Goal: Transaction & Acquisition: Subscribe to service/newsletter

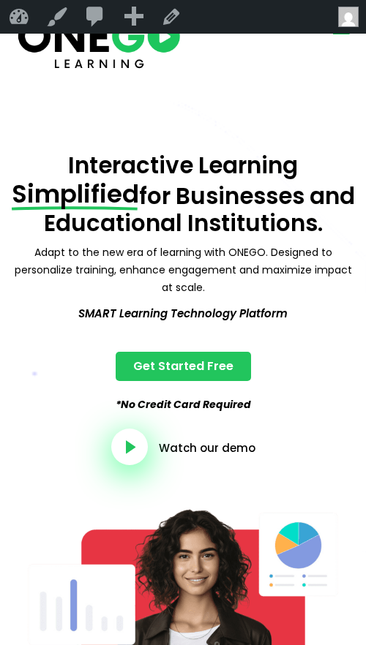
click at [338, 34] on icon "open-menu" at bounding box center [341, 28] width 22 height 23
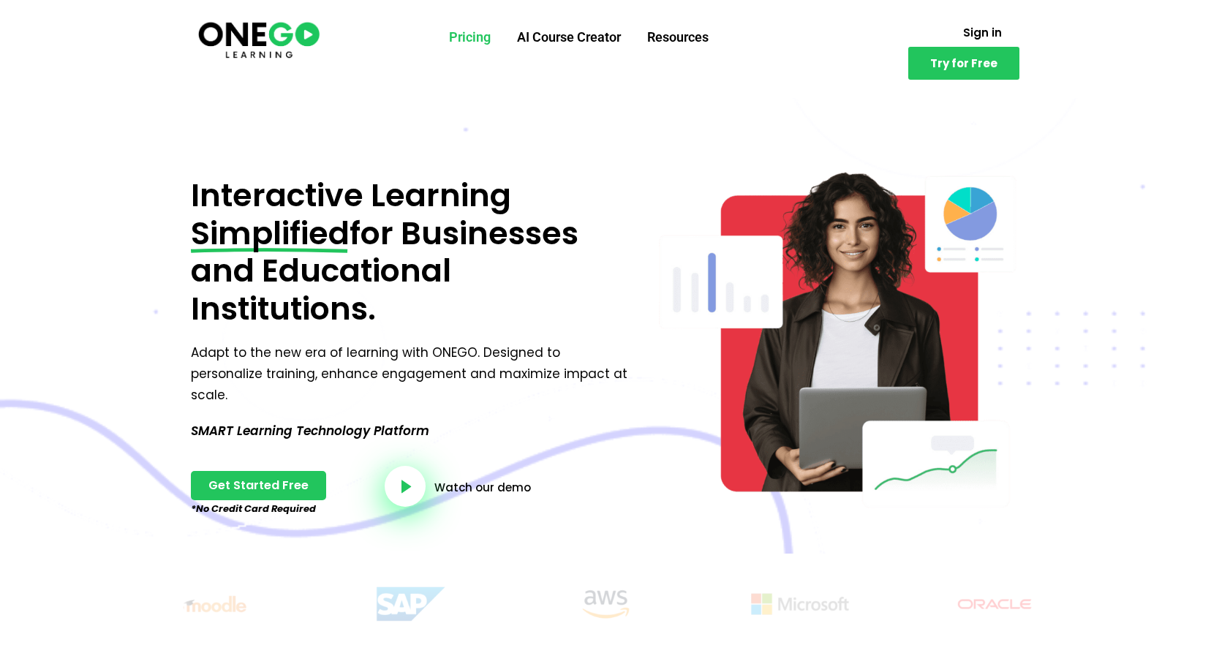
click at [365, 34] on link "Pricing" at bounding box center [470, 37] width 68 height 38
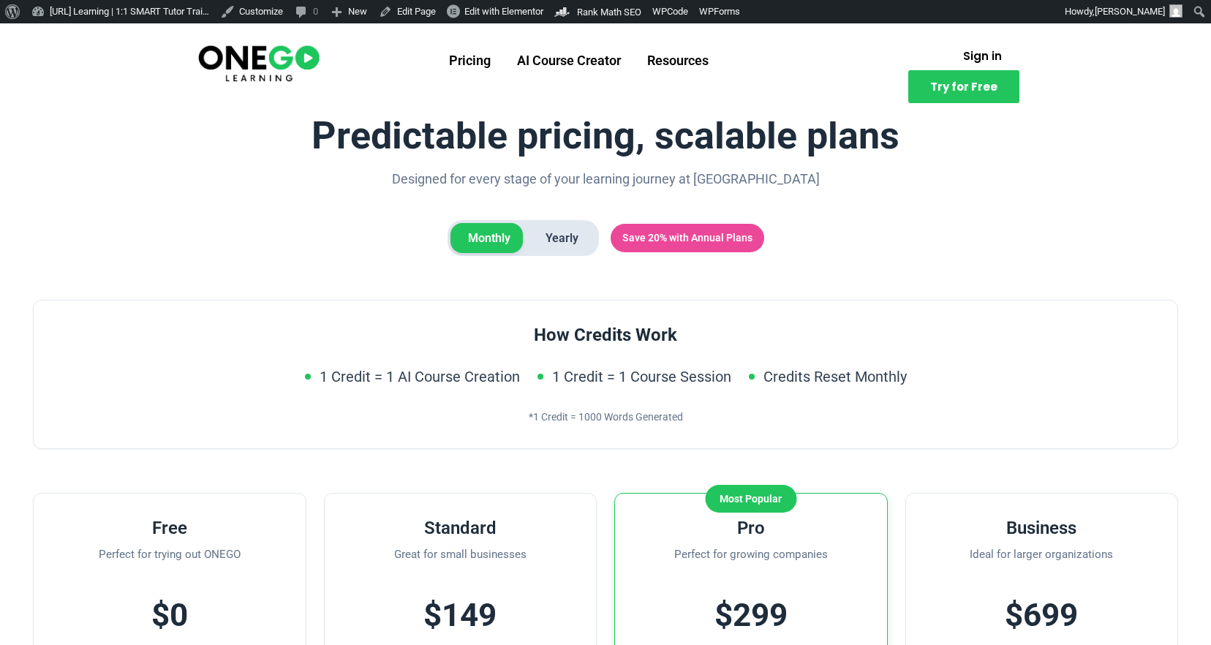
click at [292, 53] on img at bounding box center [259, 63] width 126 height 42
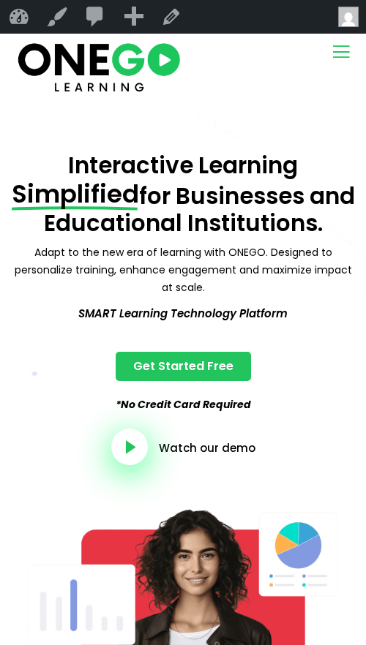
click at [342, 50] on icon "open-menu" at bounding box center [341, 51] width 22 height 23
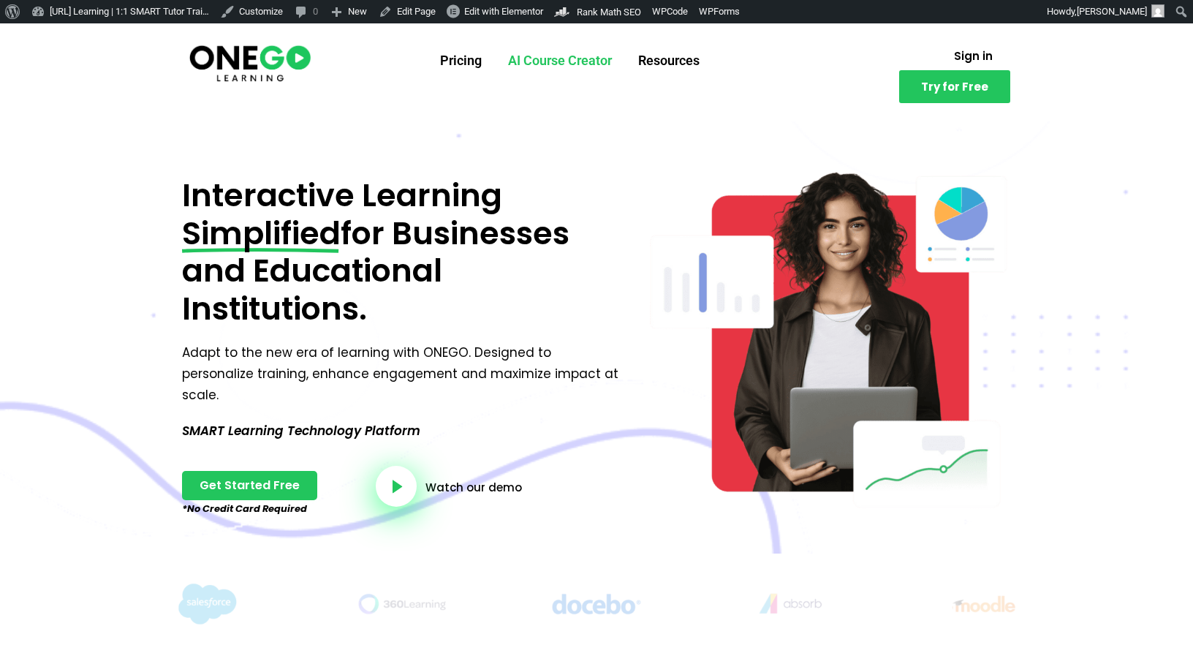
click at [610, 61] on link "AI Course Creator" at bounding box center [560, 61] width 130 height 38
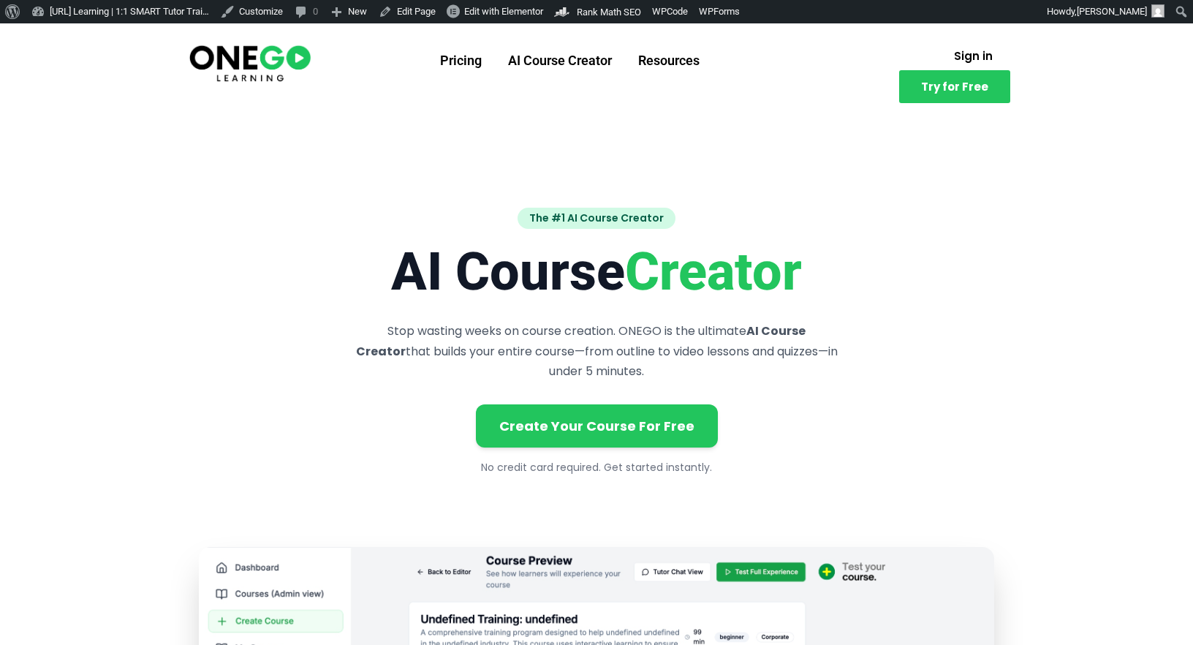
click at [652, 58] on link "Resources" at bounding box center [669, 61] width 88 height 38
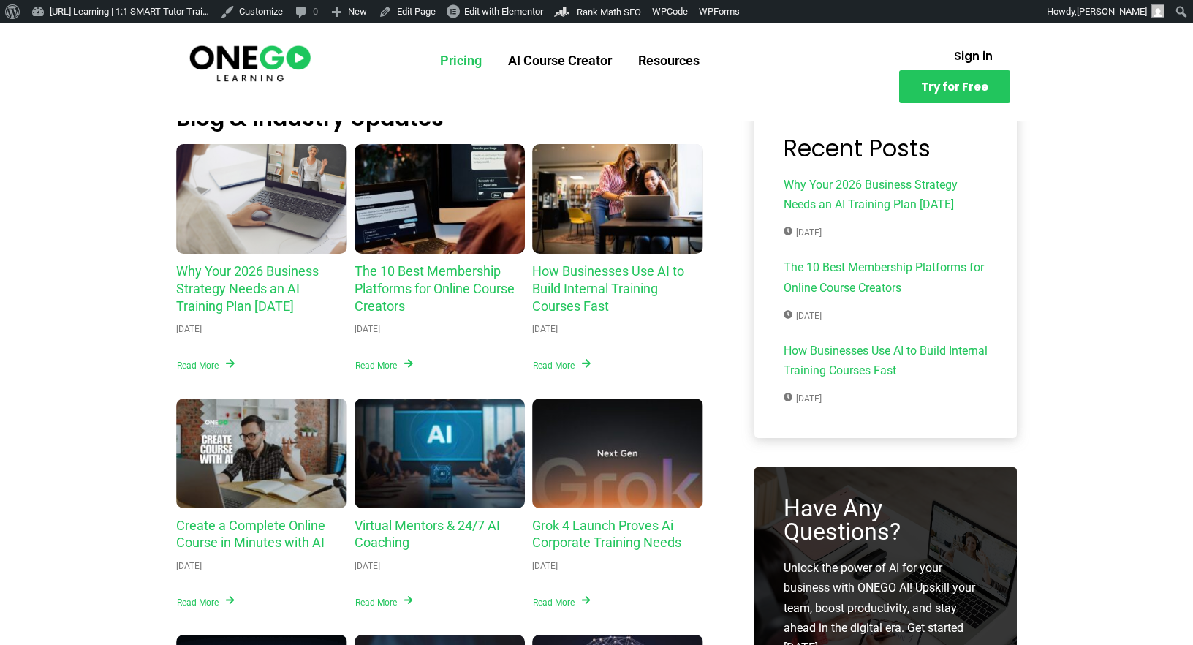
click at [478, 61] on link "Pricing" at bounding box center [461, 61] width 68 height 38
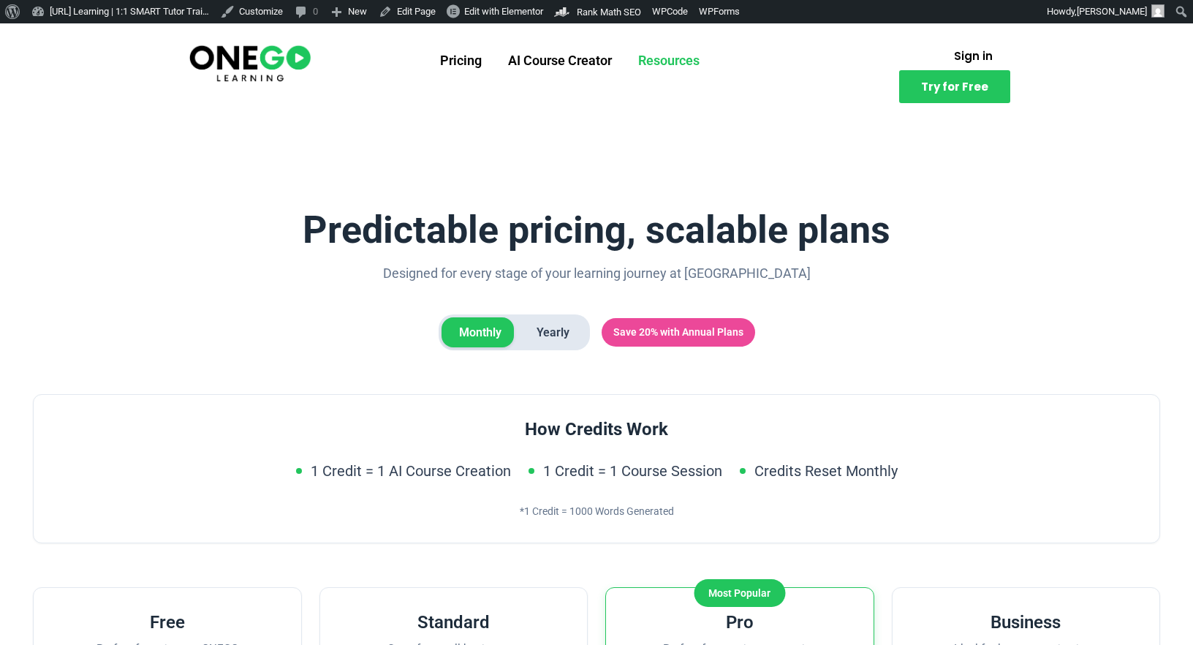
click at [689, 55] on link "Resources" at bounding box center [669, 61] width 88 height 38
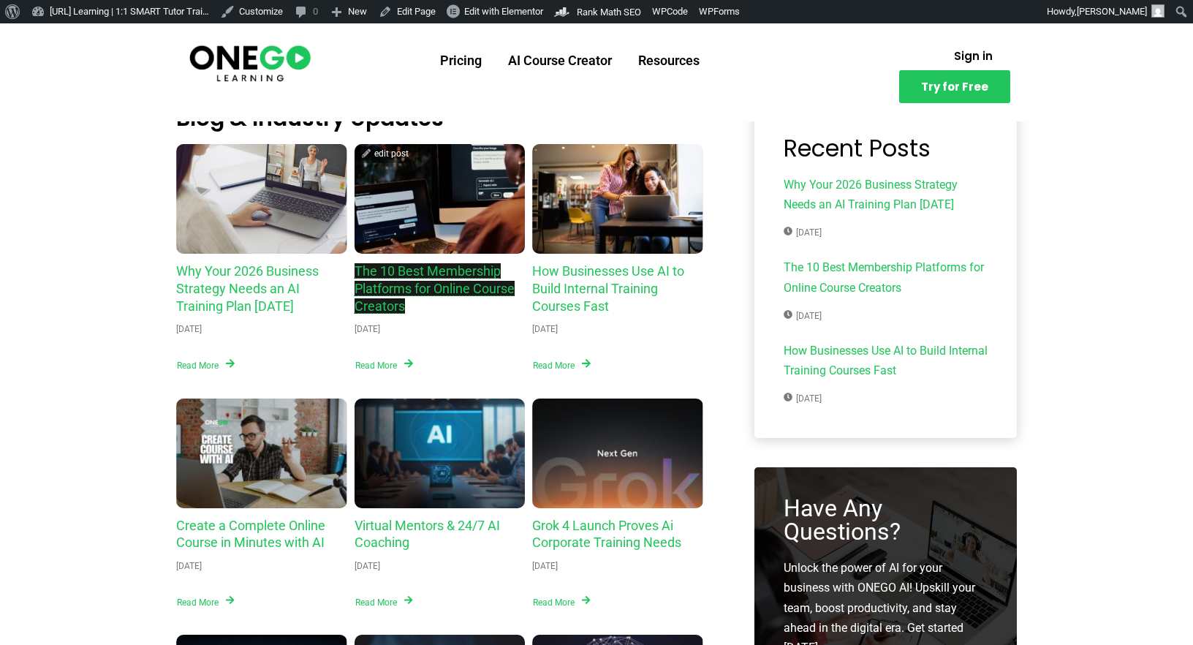
click at [438, 266] on link "The 10 Best Membership Platforms for Online Course Creators" at bounding box center [435, 288] width 160 height 50
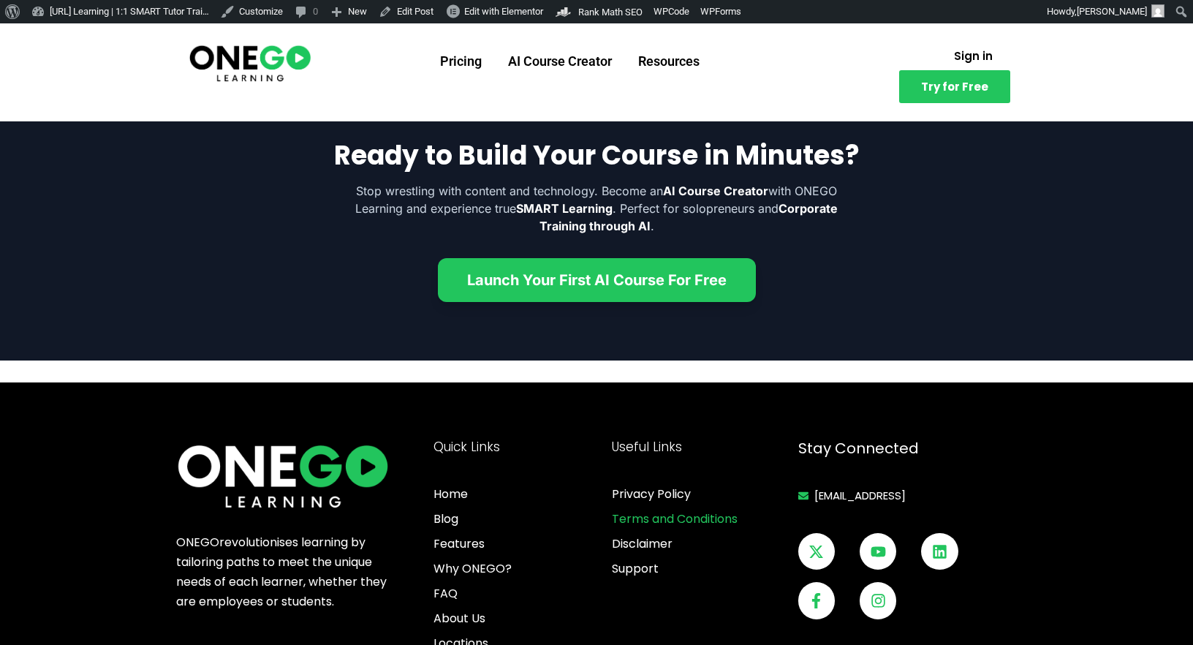
scroll to position [6793, 0]
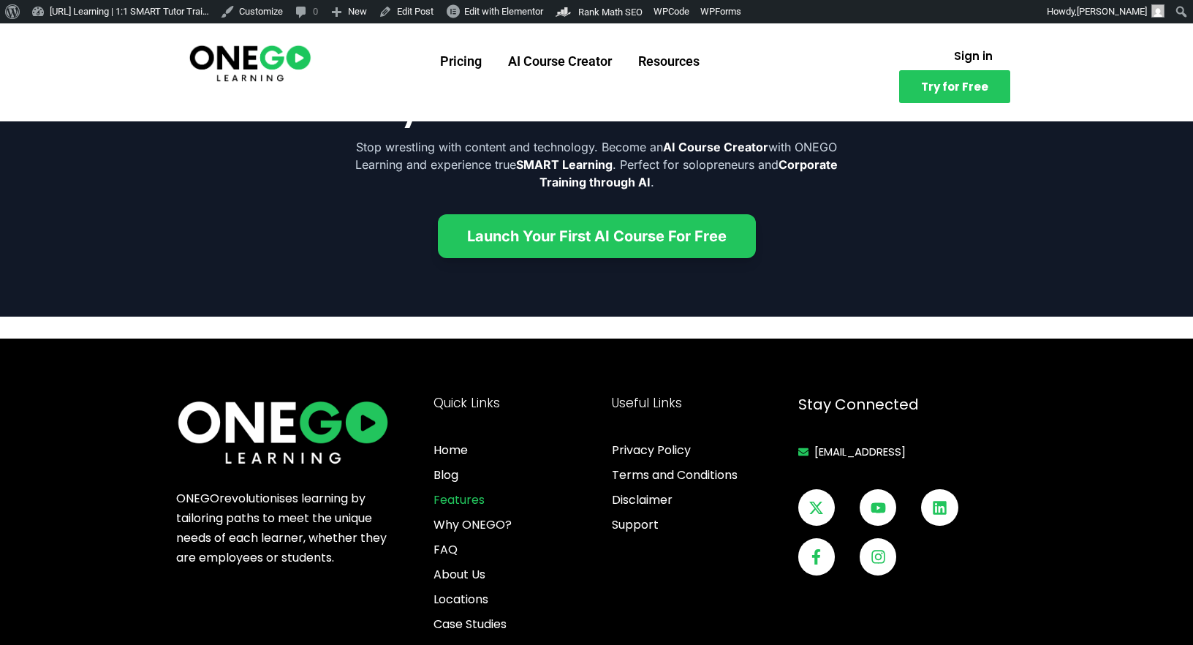
click at [450, 497] on span "Features" at bounding box center [459, 500] width 51 height 18
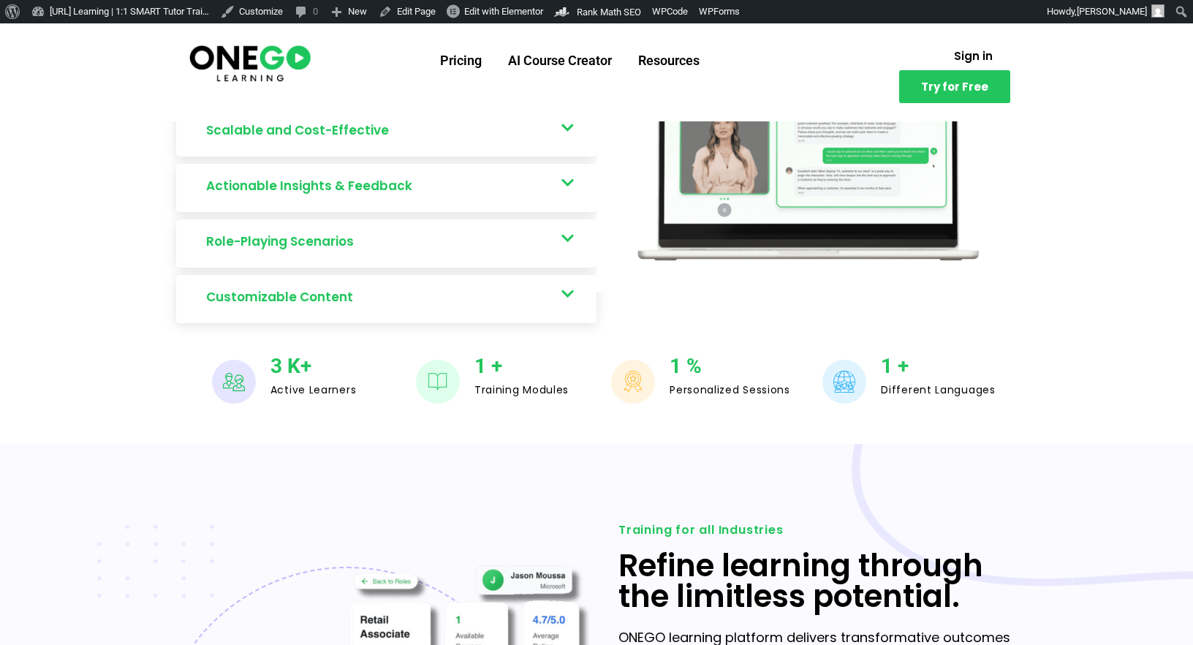
scroll to position [912, 0]
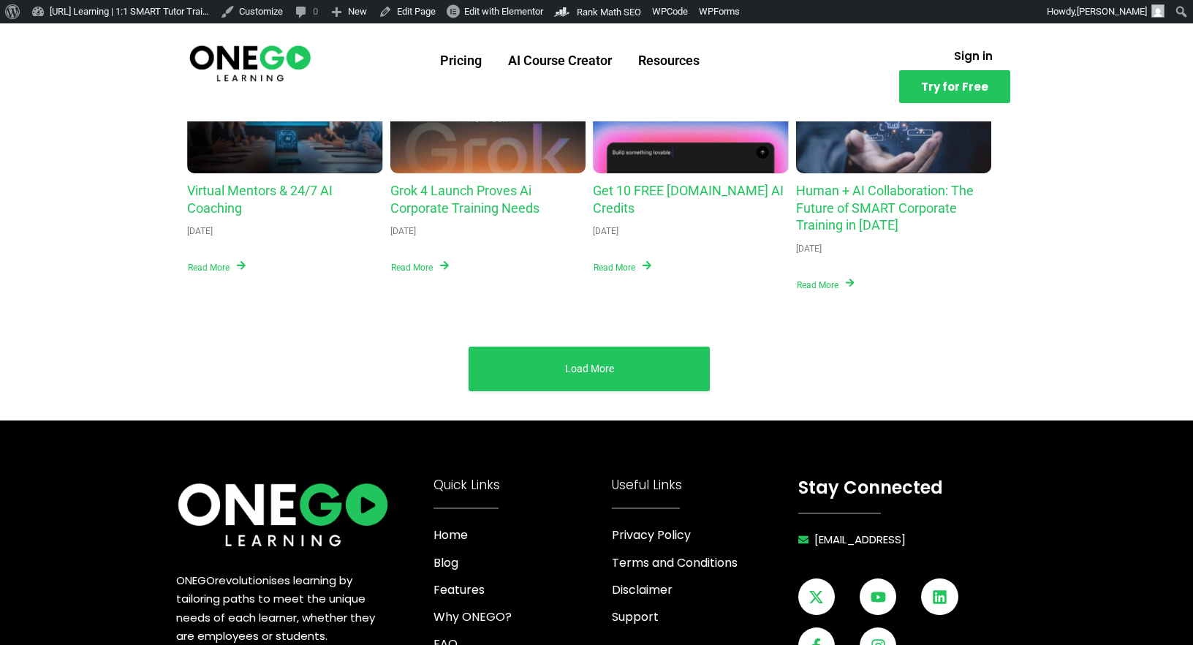
click at [490, 137] on div "Grok 4 Launch Proves Ai Corporate Training Needs" at bounding box center [488, 119] width 196 height 110
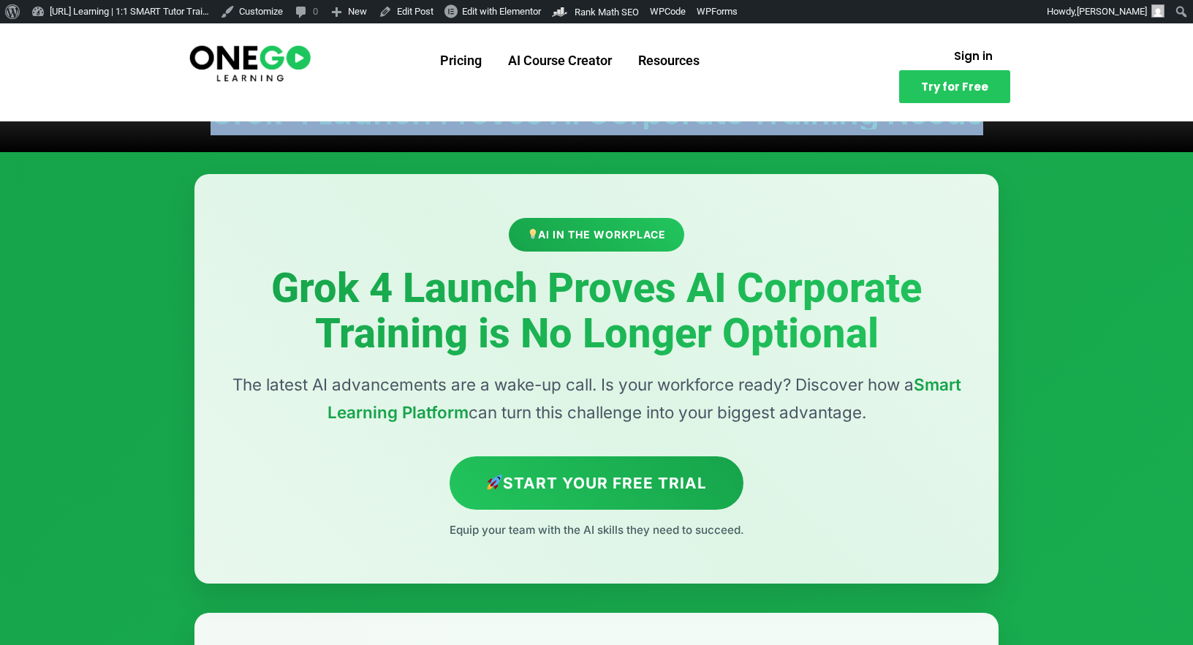
drag, startPoint x: 662, startPoint y: 144, endPoint x: 262, endPoint y: 115, distance: 400.9
click at [262, 115] on h1 "Grok 4 Launch Proves Ai Corporate Training Needs" at bounding box center [596, 114] width 775 height 31
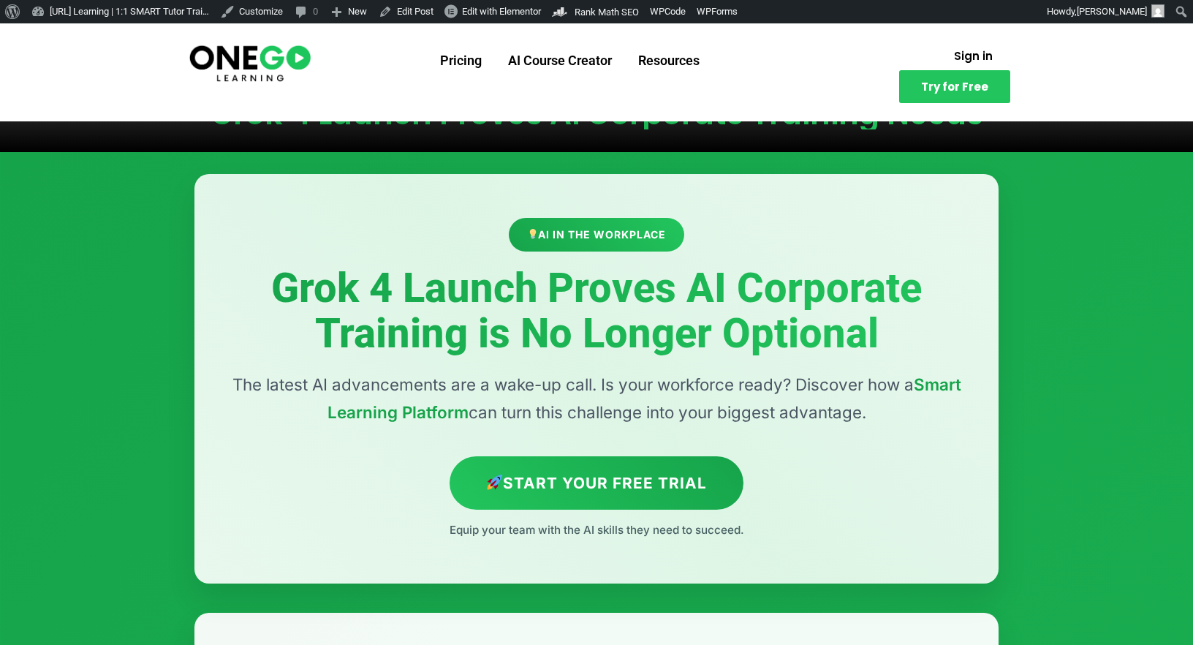
click at [262, 115] on h1 "Grok 4 Launch Proves Ai Corporate Training Needs" at bounding box center [596, 114] width 775 height 31
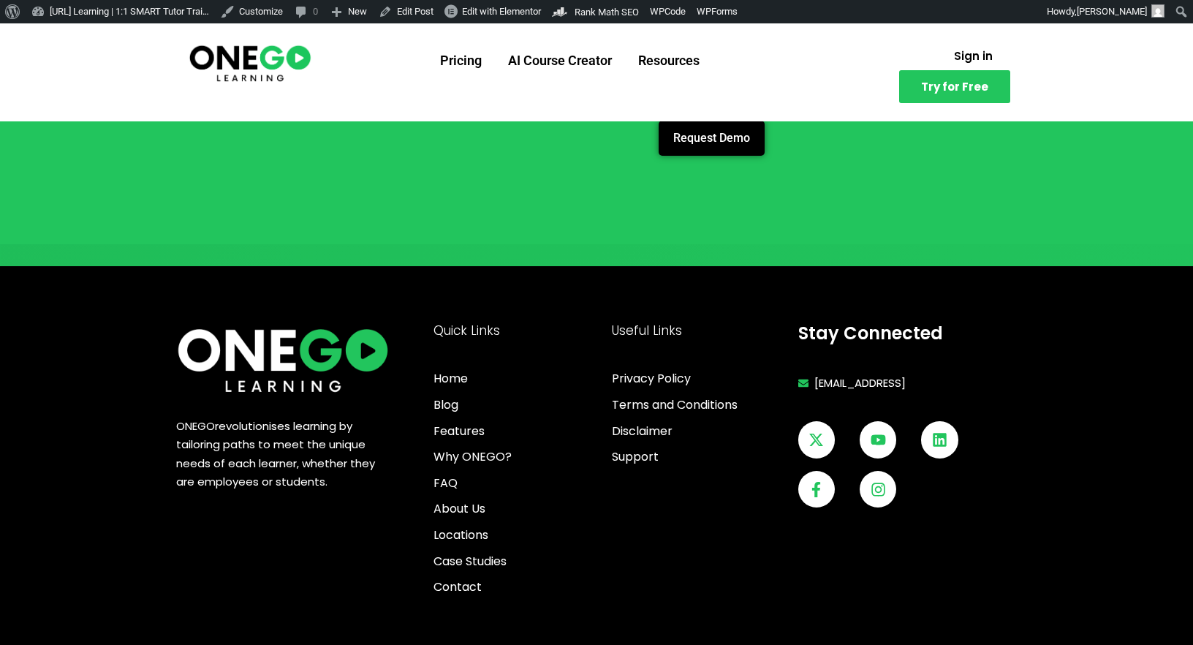
scroll to position [5412, 0]
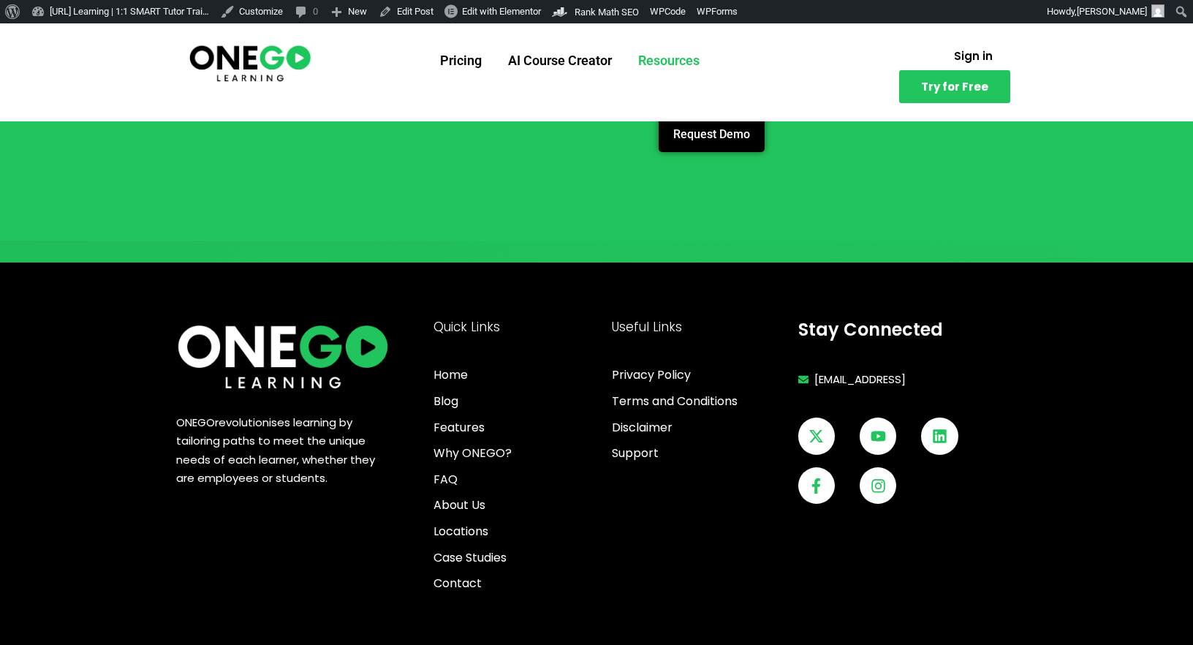
click at [659, 58] on link "Resources" at bounding box center [669, 61] width 88 height 38
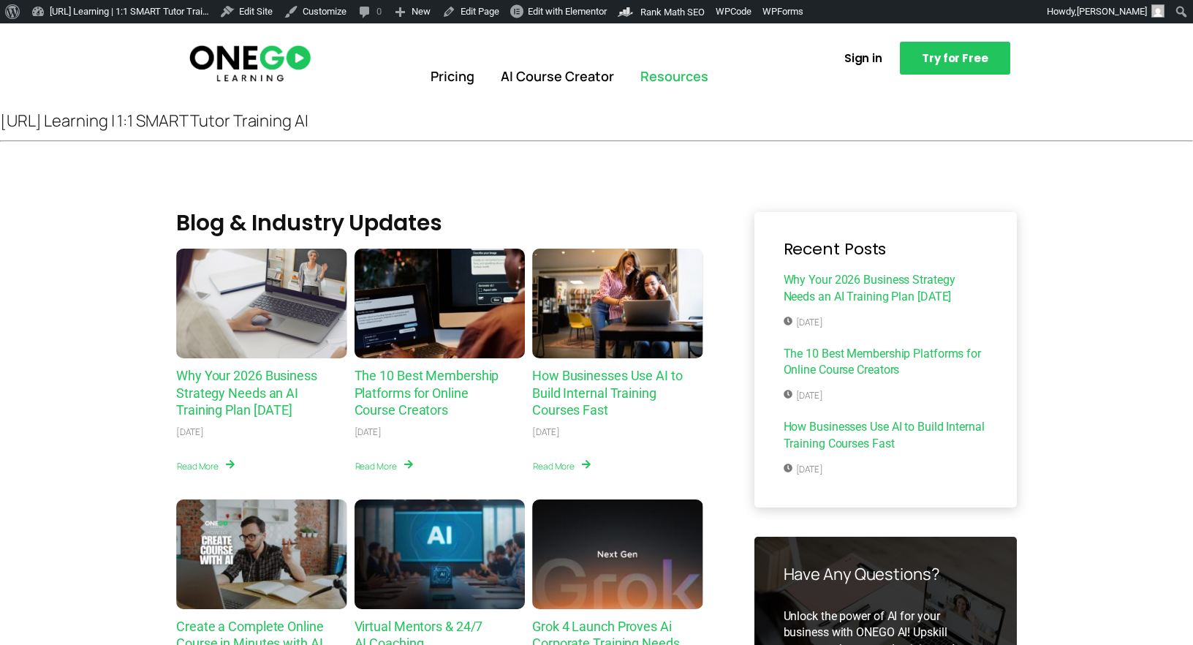
click at [697, 72] on link "Resources" at bounding box center [674, 77] width 94 height 38
click at [287, 74] on img at bounding box center [250, 63] width 126 height 42
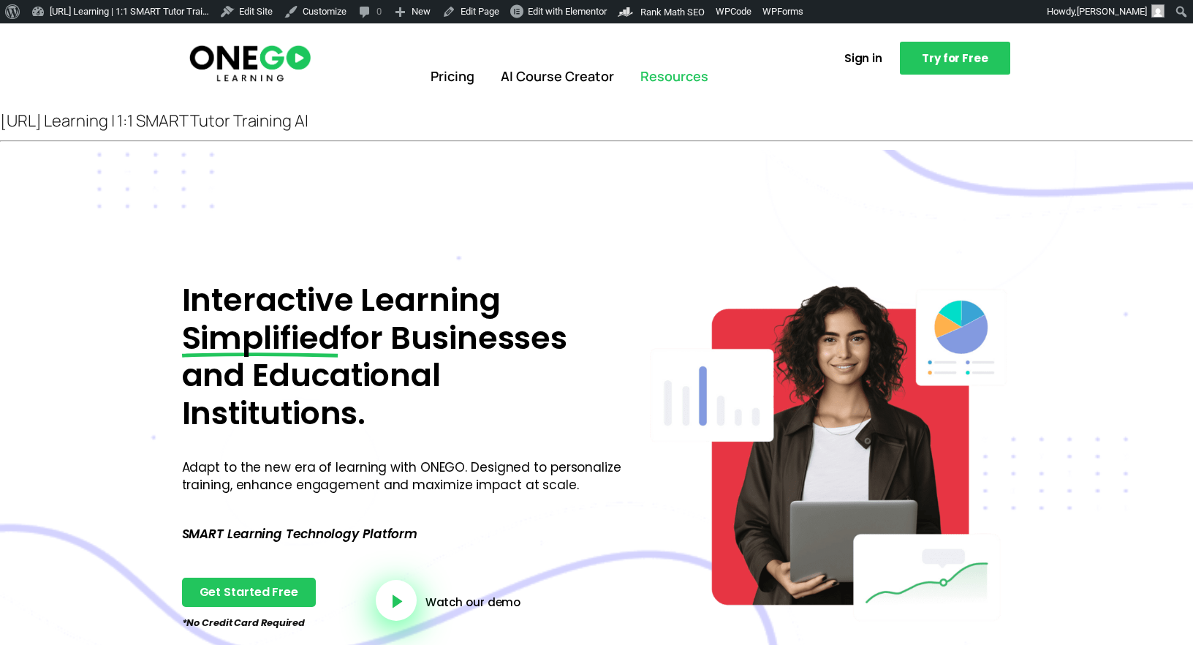
click at [673, 83] on link "Resources" at bounding box center [674, 77] width 94 height 38
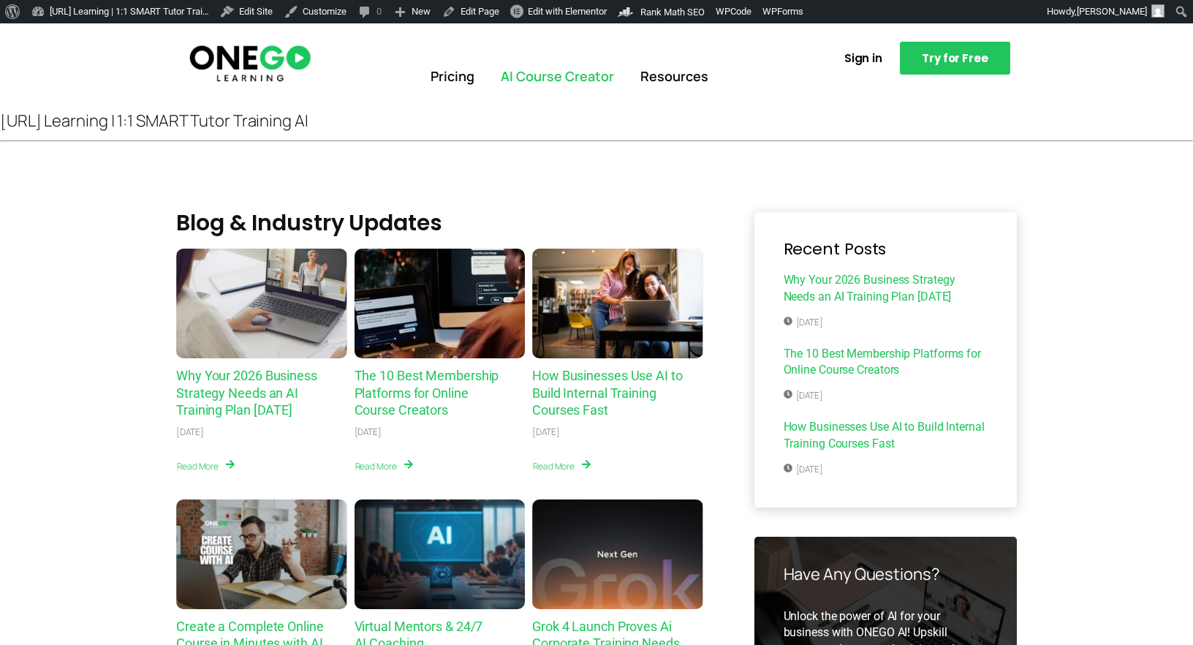
click at [503, 88] on link "AI Course Creator" at bounding box center [558, 77] width 140 height 38
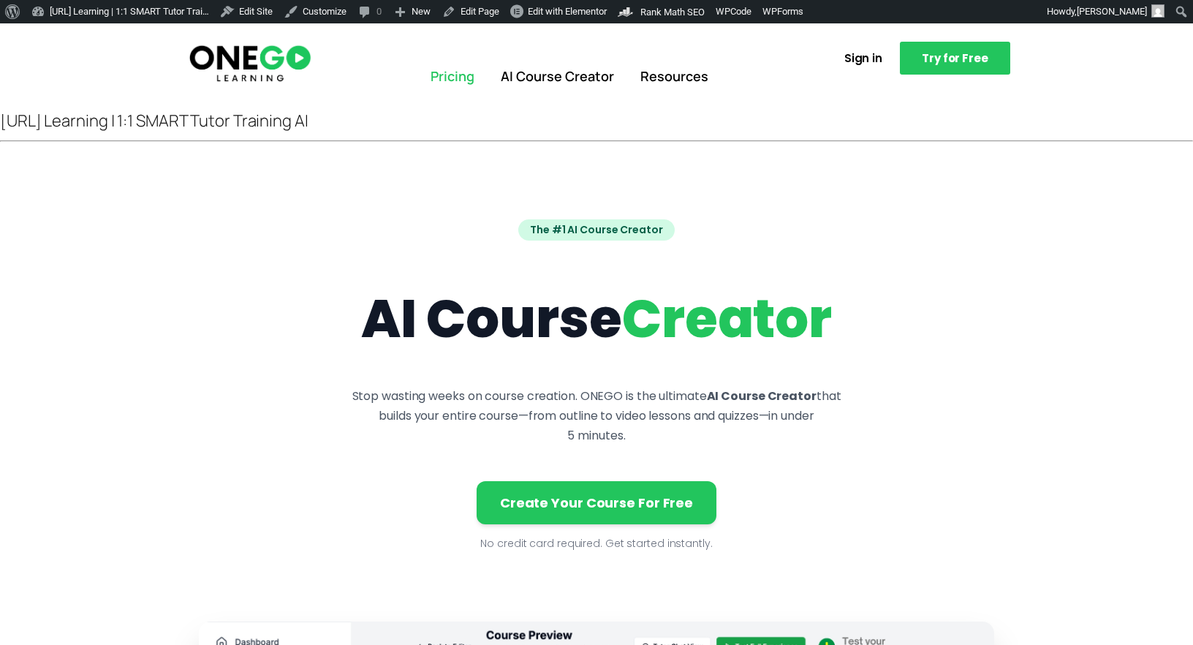
click at [434, 84] on link "Pricing" at bounding box center [452, 77] width 70 height 38
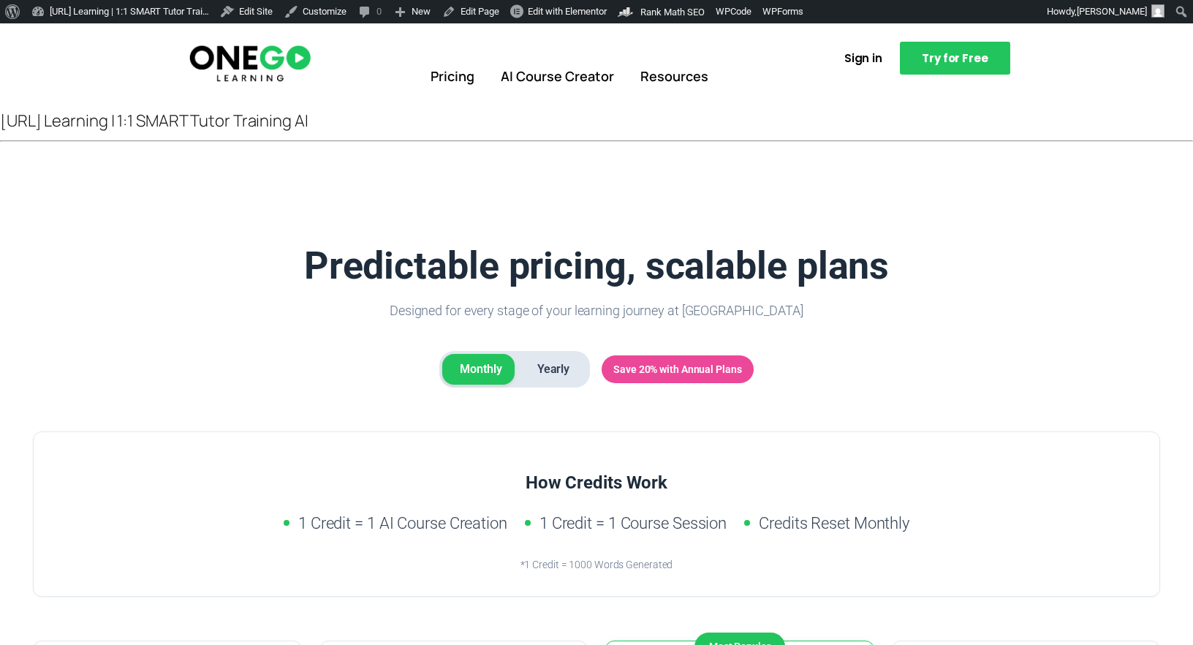
click at [269, 58] on img at bounding box center [250, 63] width 126 height 42
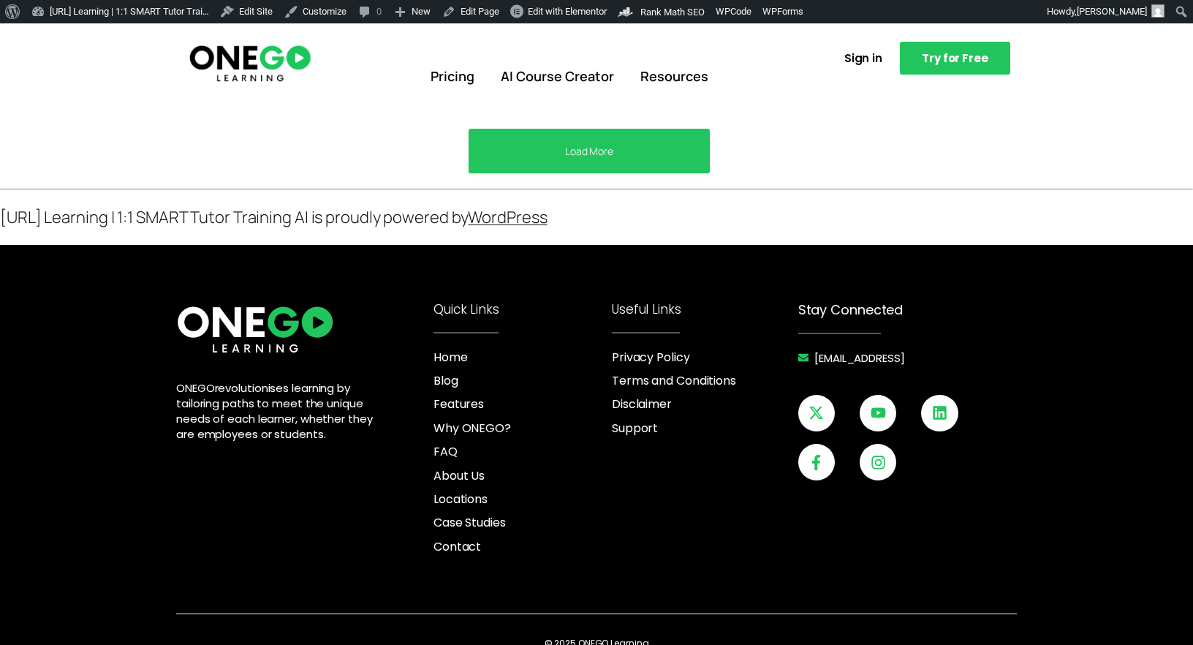
scroll to position [5848, 0]
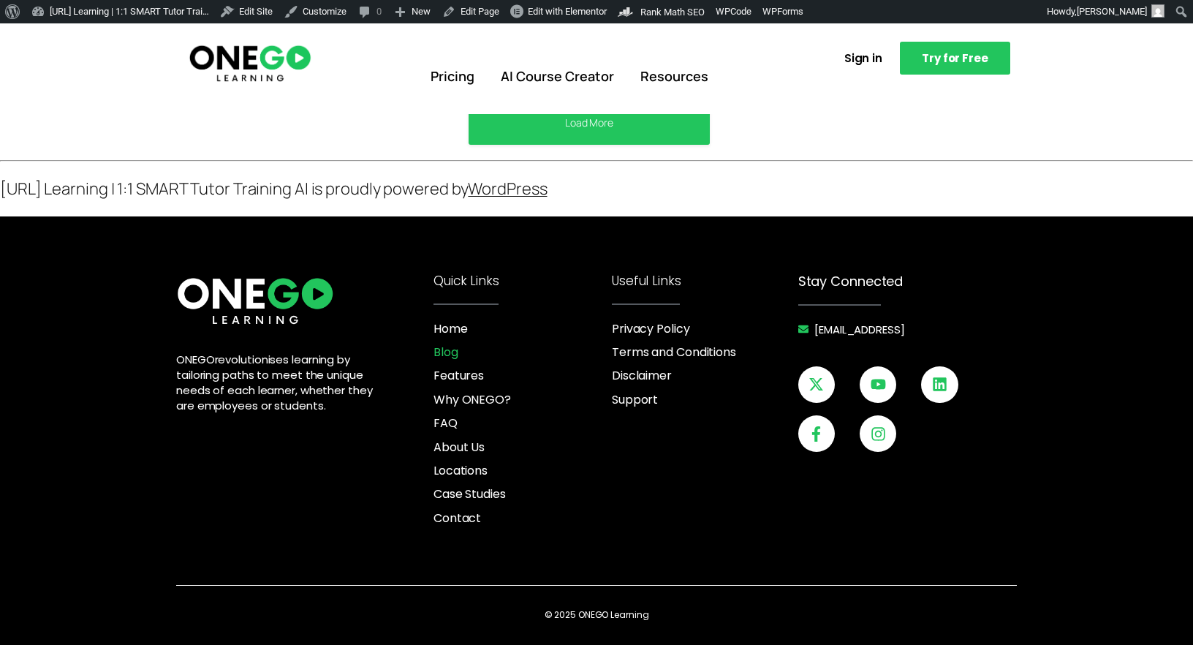
click at [447, 347] on span "Blog" at bounding box center [446, 352] width 25 height 16
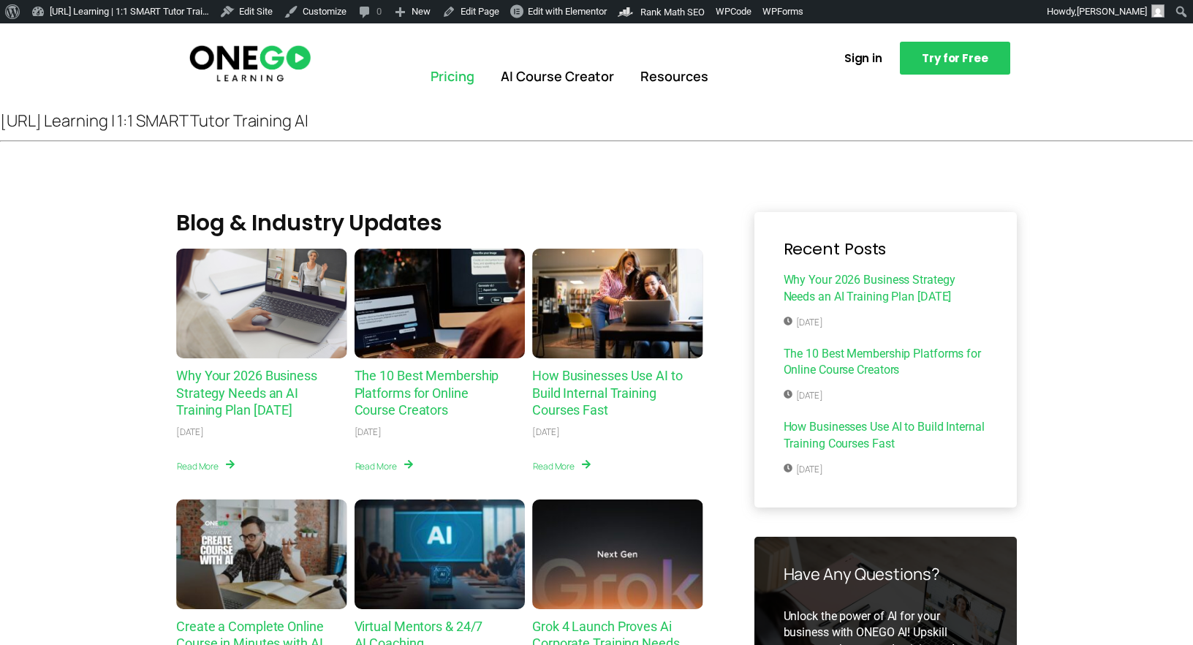
click at [458, 74] on link "Pricing" at bounding box center [452, 77] width 70 height 38
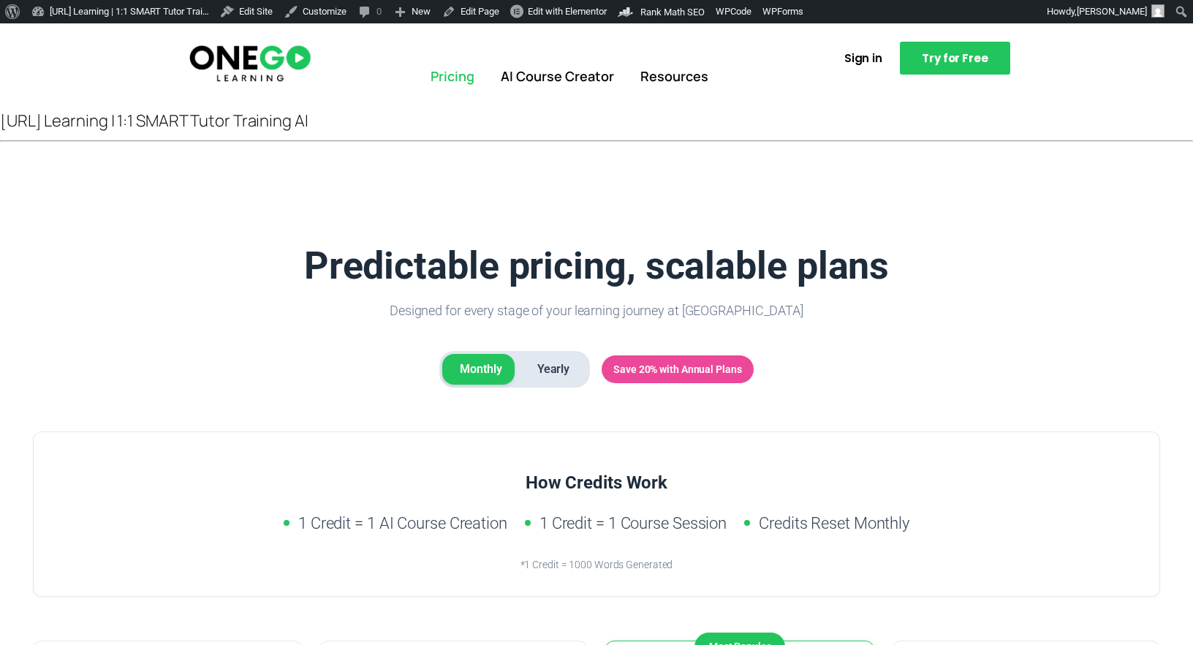
click at [463, 75] on link "Pricing" at bounding box center [452, 77] width 70 height 38
click at [251, 62] on img at bounding box center [250, 63] width 126 height 42
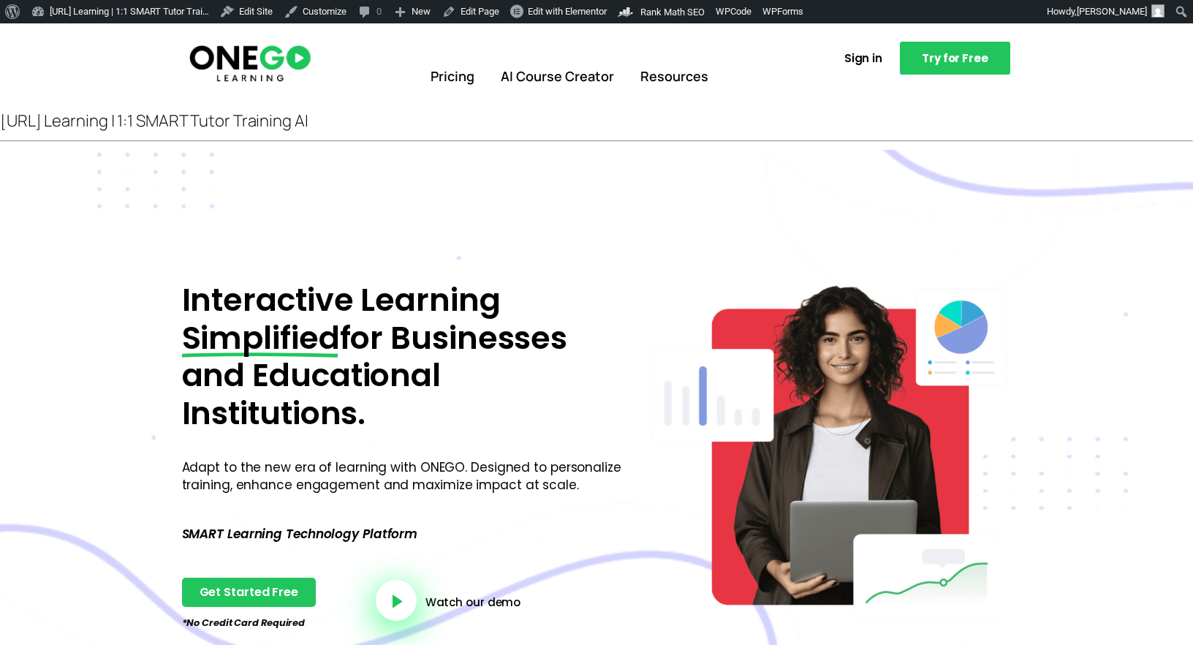
click at [224, 59] on img at bounding box center [250, 63] width 126 height 42
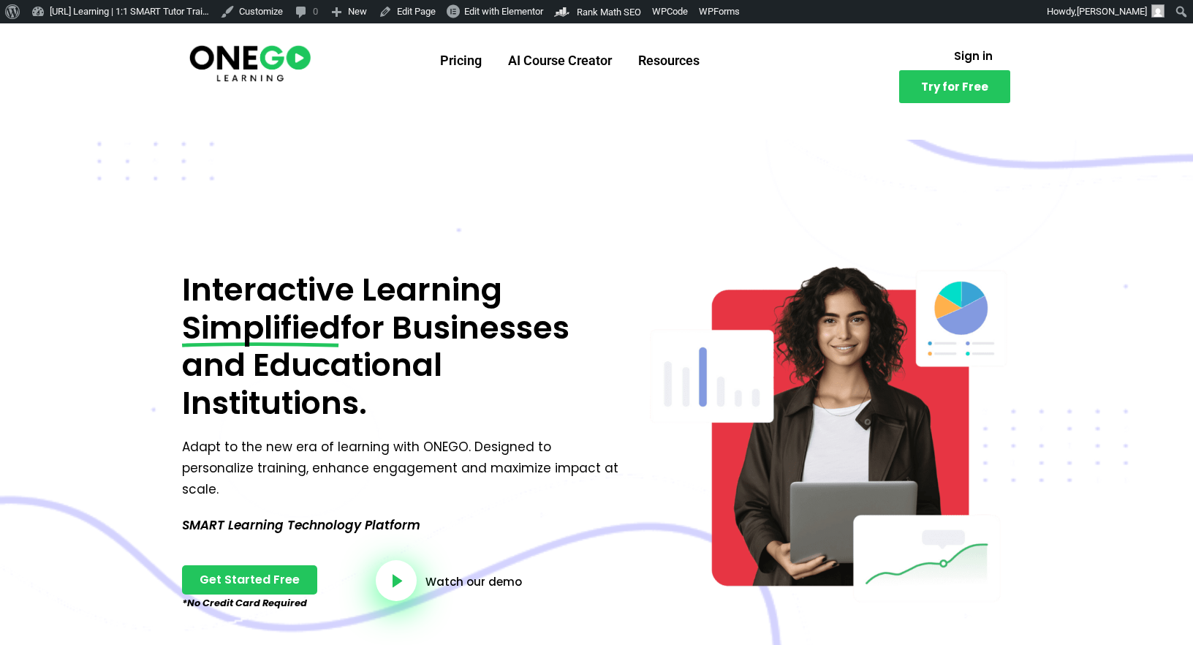
click at [475, 65] on link "Pricing" at bounding box center [461, 61] width 68 height 38
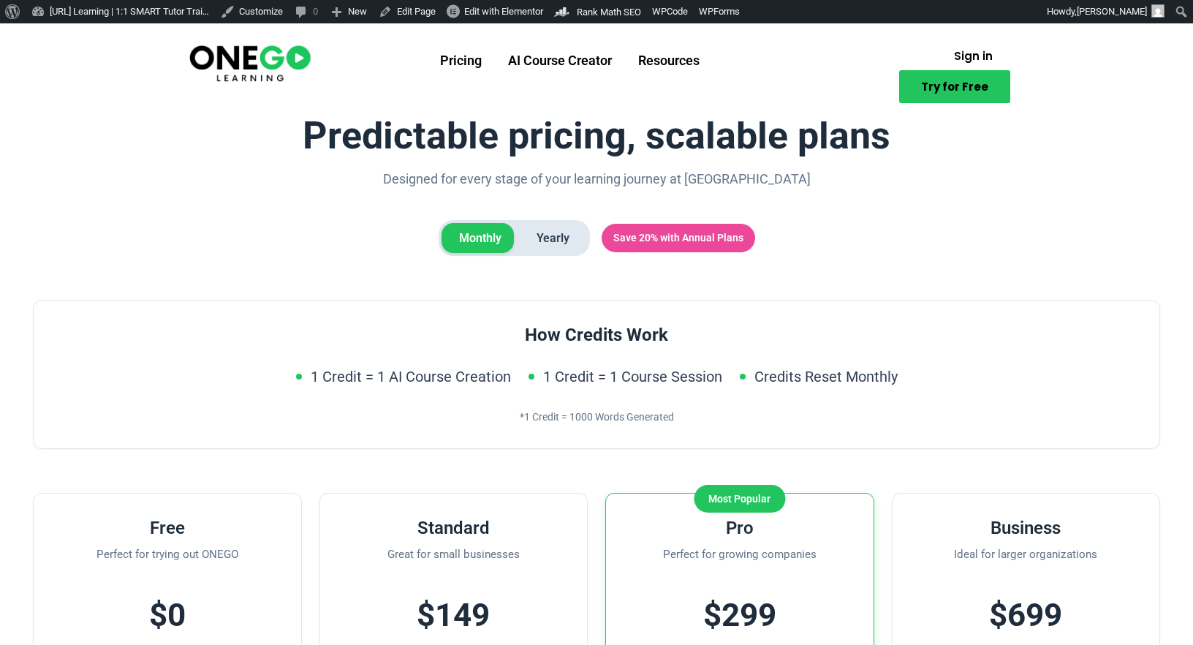
click at [942, 81] on span "Try for Free" at bounding box center [954, 86] width 67 height 11
